Goal: Task Accomplishment & Management: Manage account settings

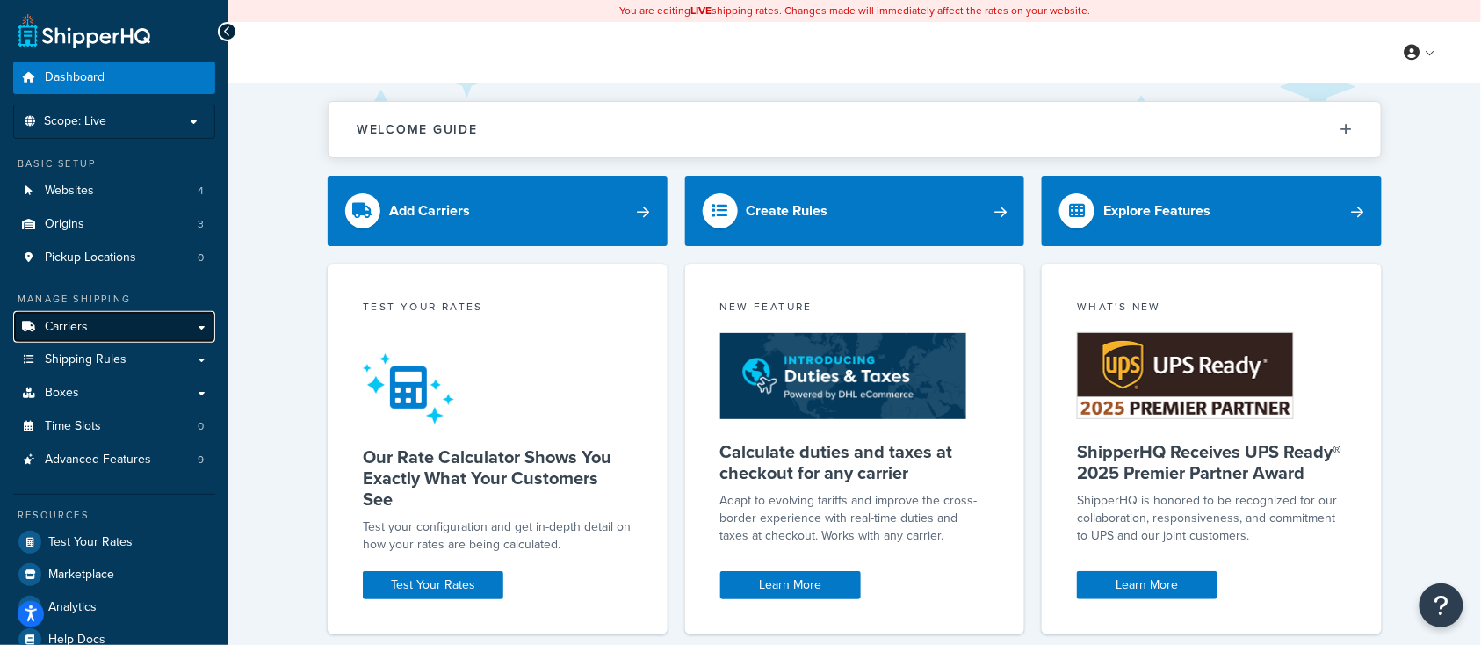
click at [63, 329] on span "Carriers" at bounding box center [66, 327] width 43 height 15
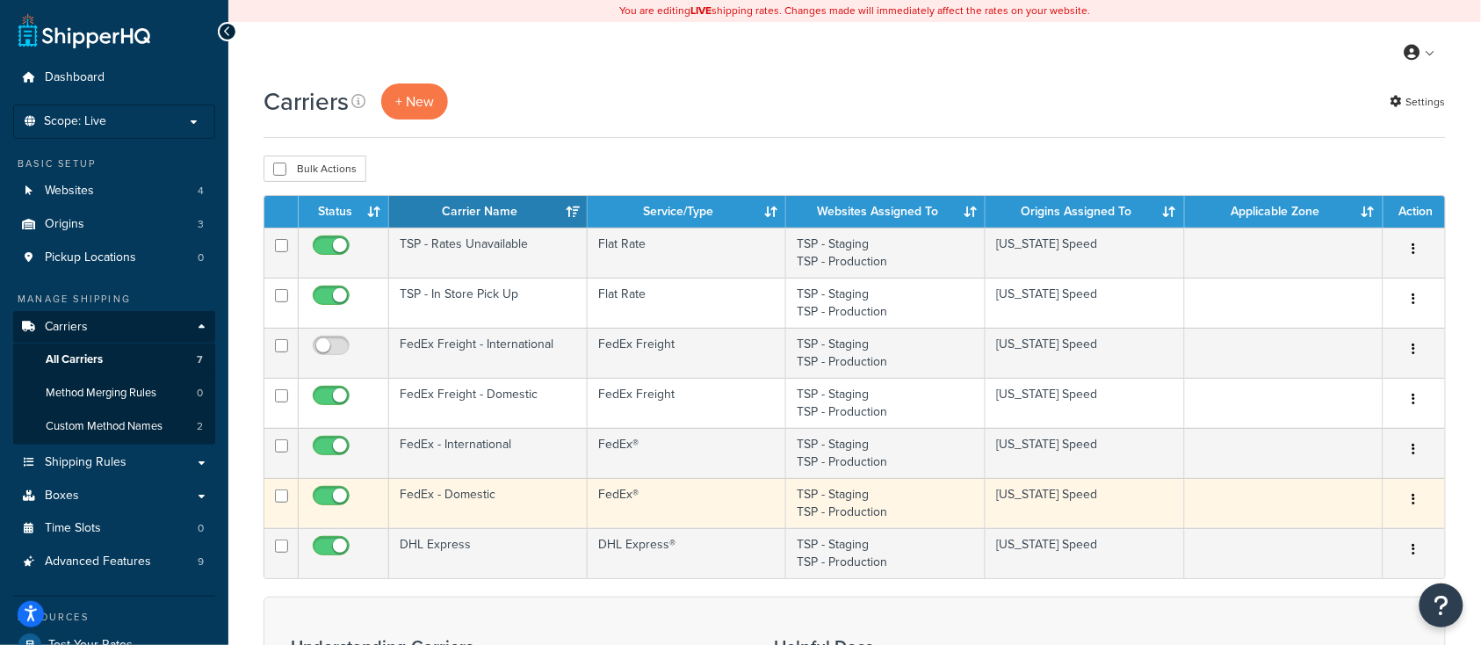
click at [538, 506] on td "FedEx - Domestic" at bounding box center [488, 503] width 199 height 50
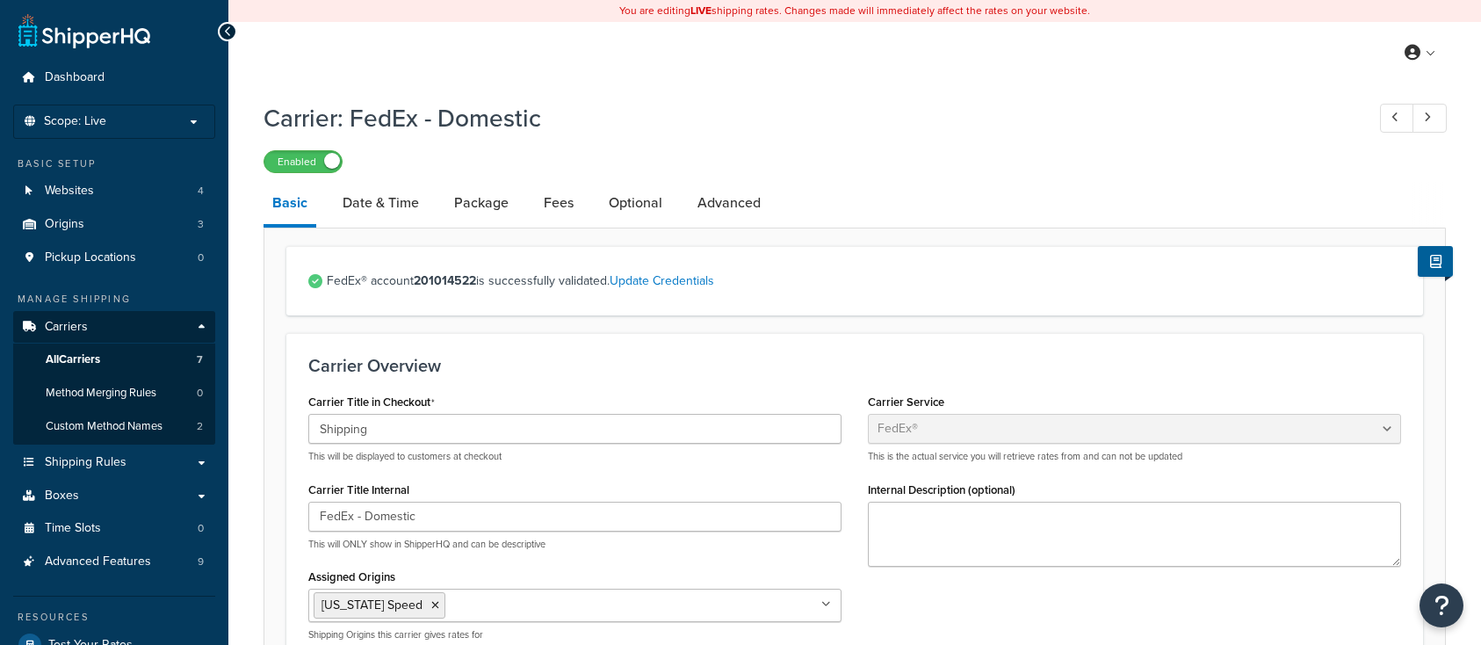
select select "fedEx"
select select "REGULAR_PICKUP"
select select "YOUR_PACKAGING"
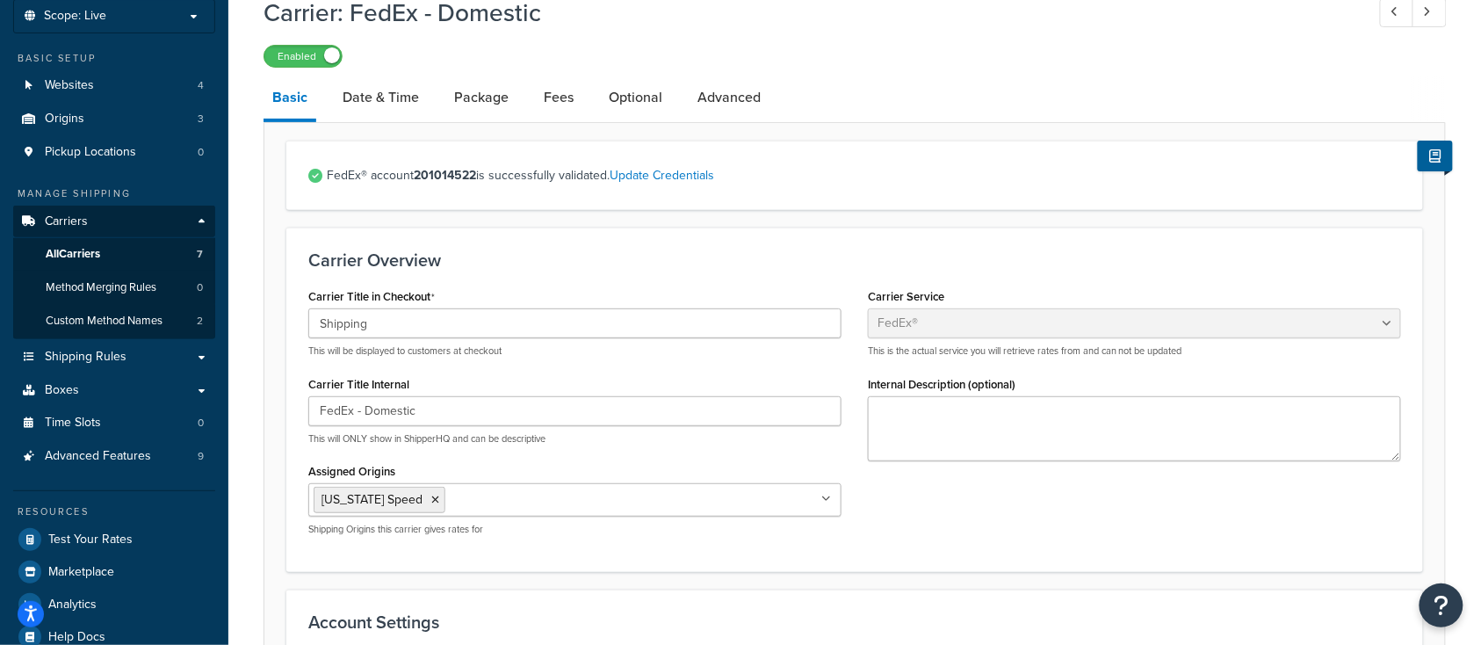
scroll to position [117, 0]
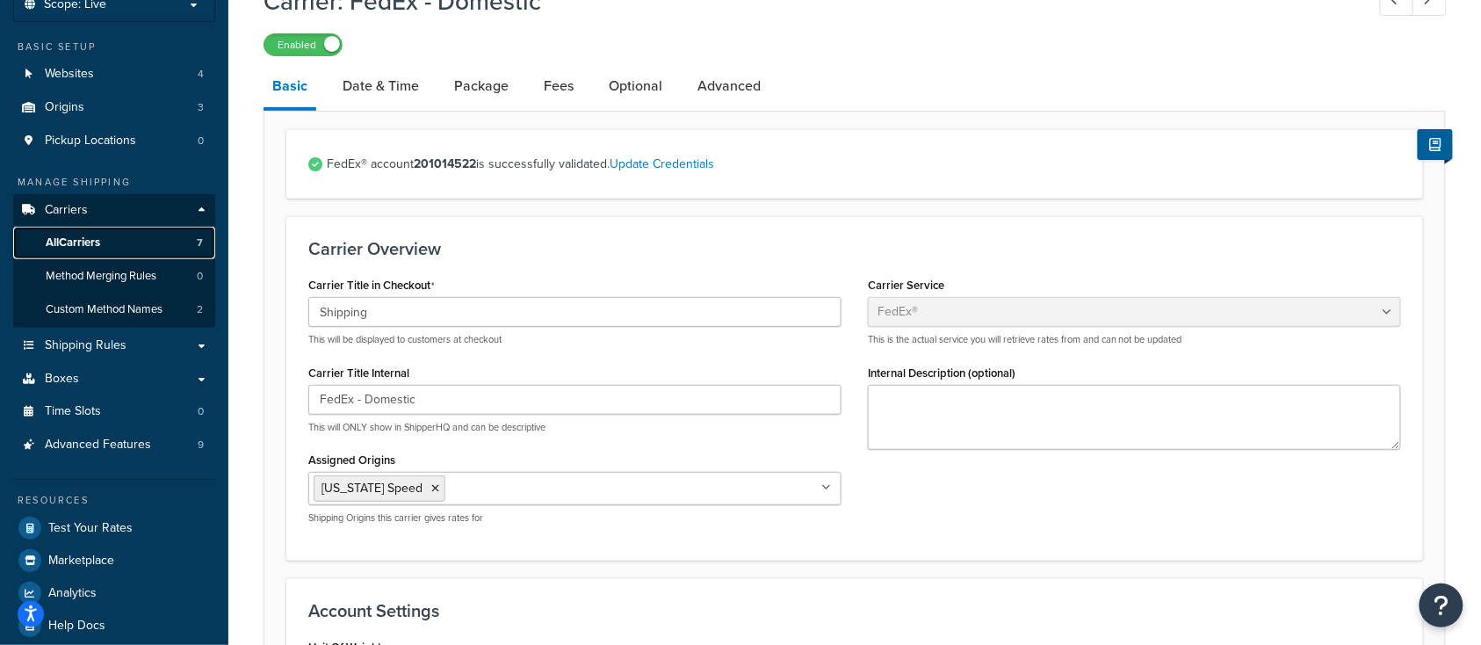
click at [67, 235] on span "All Carriers" at bounding box center [73, 242] width 54 height 15
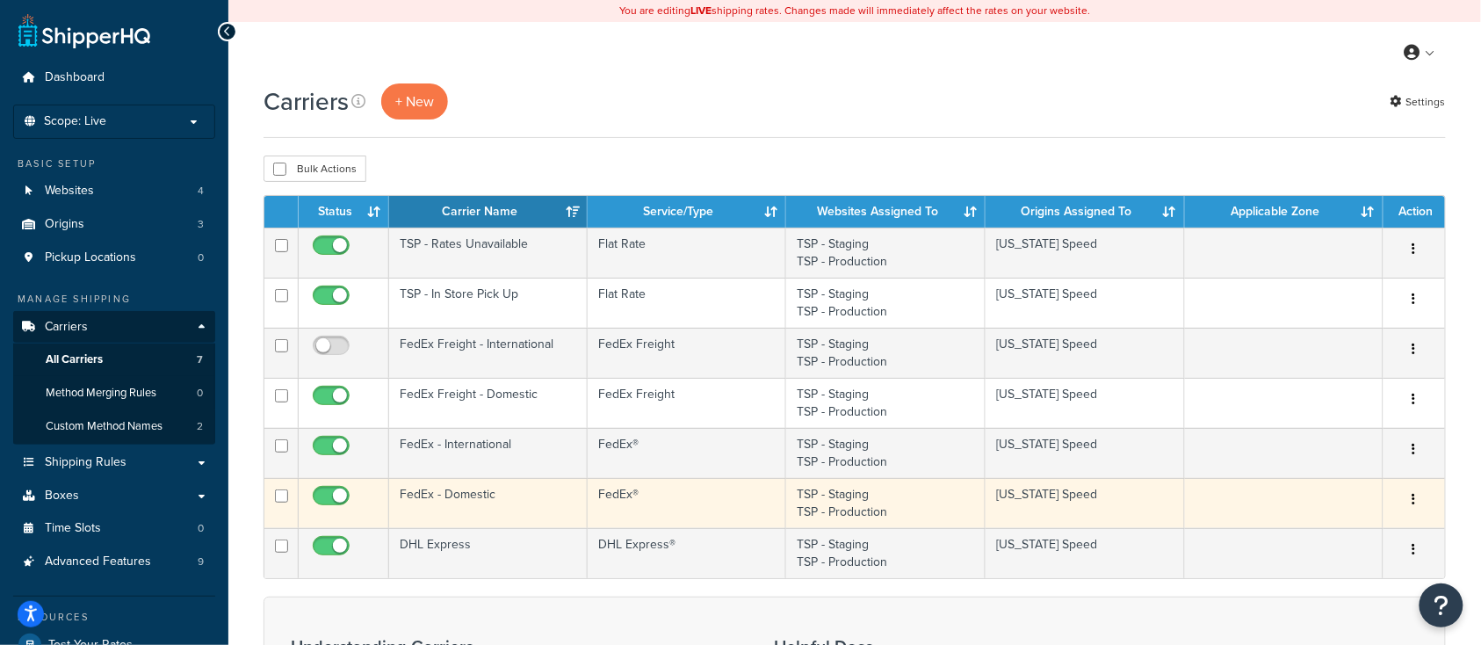
click at [453, 497] on td "FedEx - Domestic" at bounding box center [488, 503] width 199 height 50
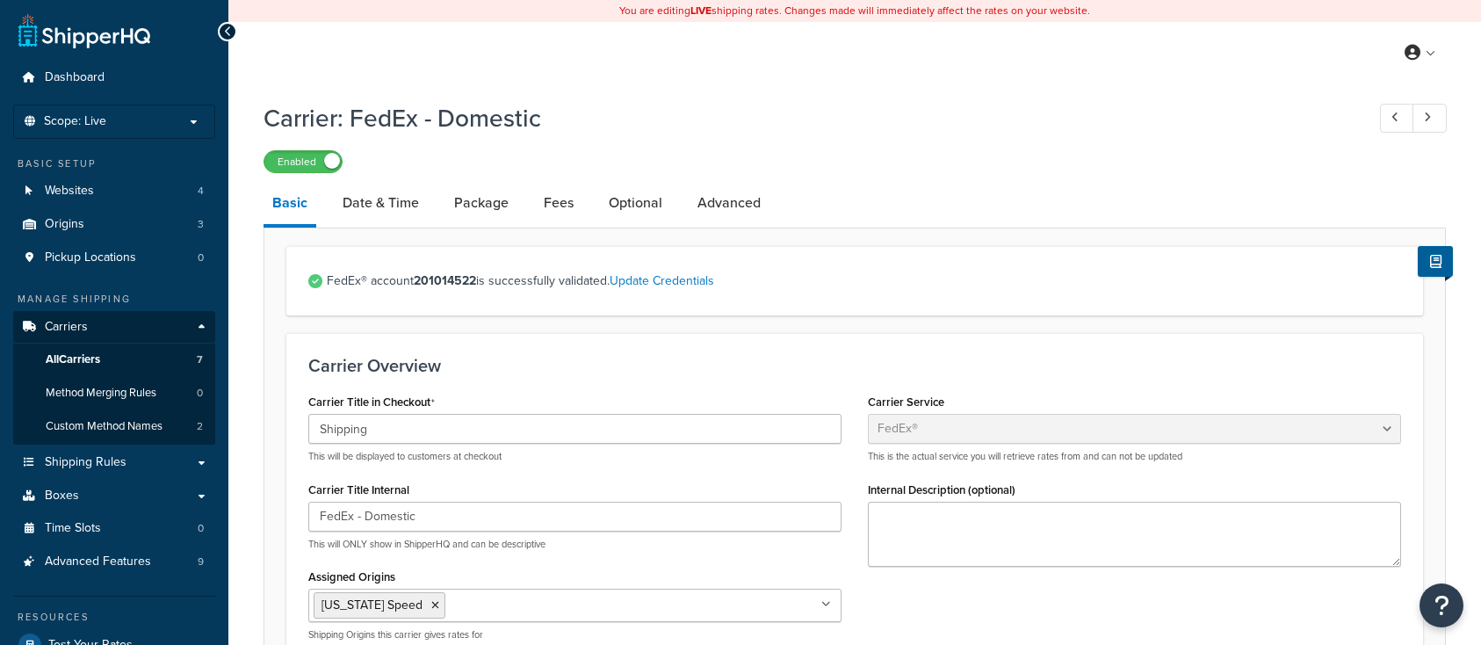
select select "fedEx"
select select "REGULAR_PICKUP"
select select "YOUR_PACKAGING"
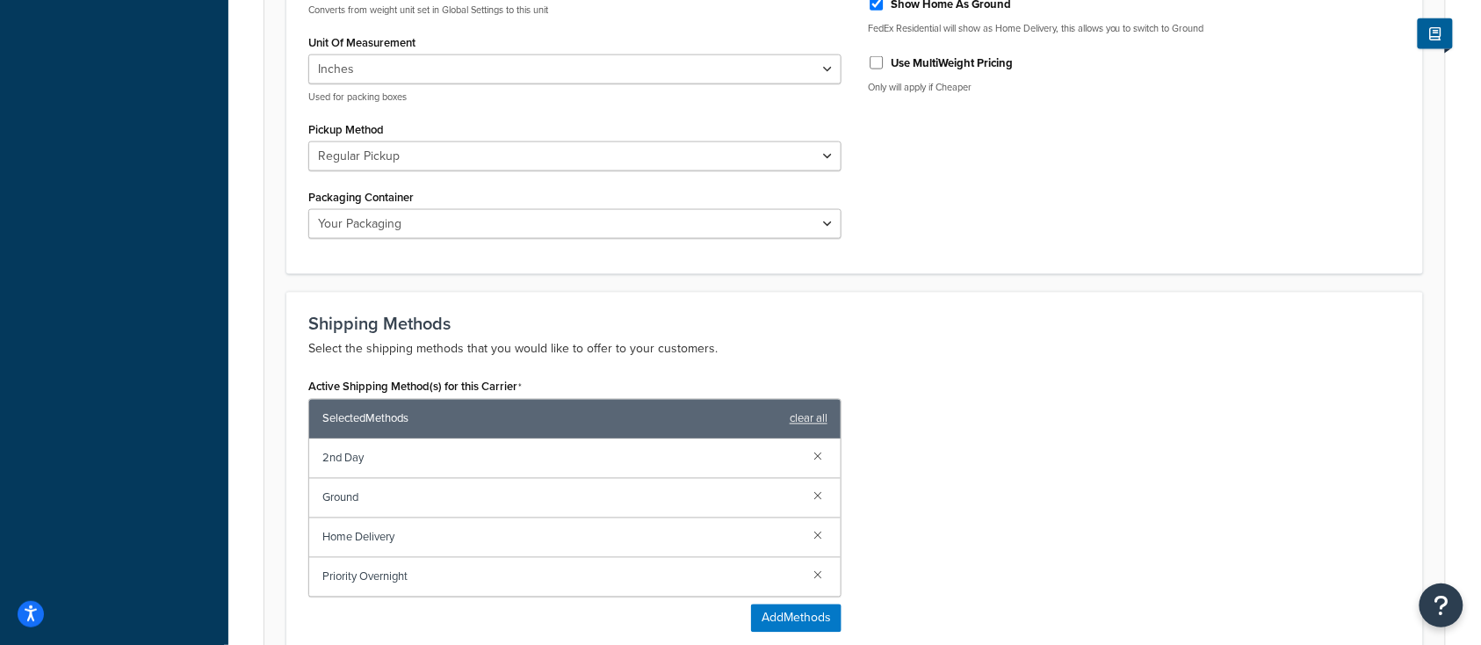
scroll to position [937, 0]
